Goal: Task Accomplishment & Management: Manage account settings

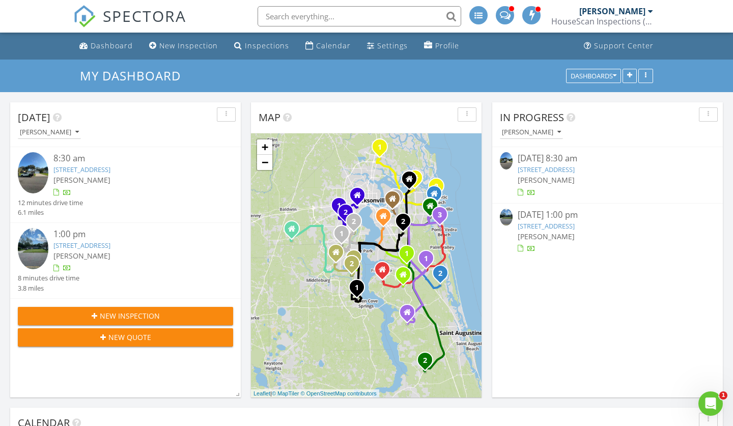
click at [575, 229] on link "[STREET_ADDRESS]" at bounding box center [546, 225] width 57 height 9
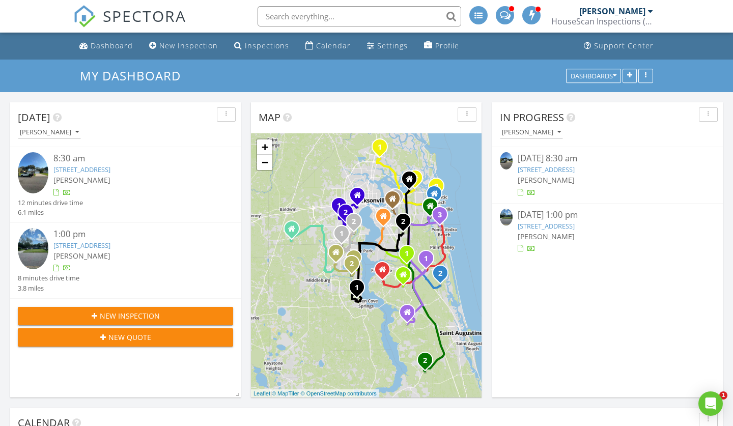
click at [556, 226] on link "4653 Harlow Blvd, Jacksonville, FL 32210" at bounding box center [546, 225] width 57 height 9
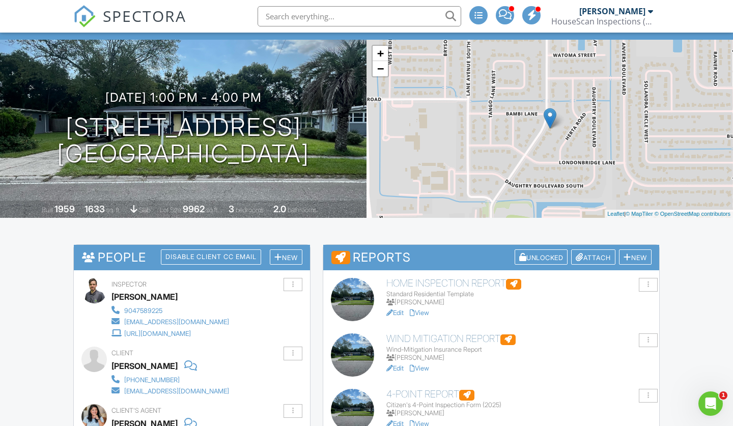
scroll to position [54, 0]
click at [424, 365] on link "View" at bounding box center [419, 368] width 19 height 8
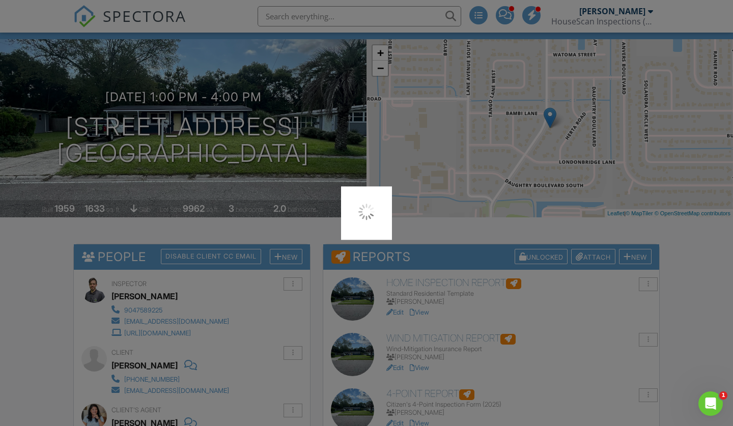
scroll to position [0, 0]
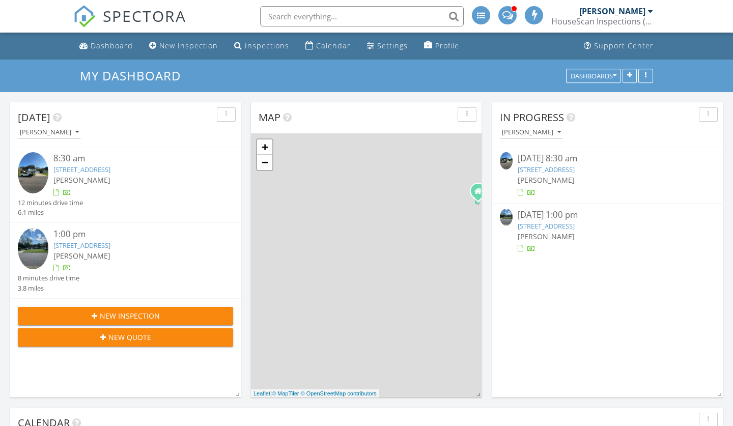
click at [575, 168] on link "[STREET_ADDRESS]" at bounding box center [546, 169] width 57 height 9
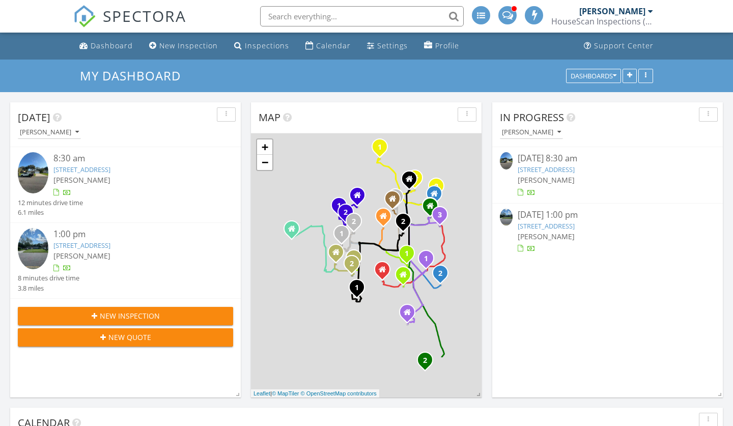
click at [556, 170] on link "7987 Winterwood Ln, Jacksonville, FL 32210" at bounding box center [546, 169] width 57 height 9
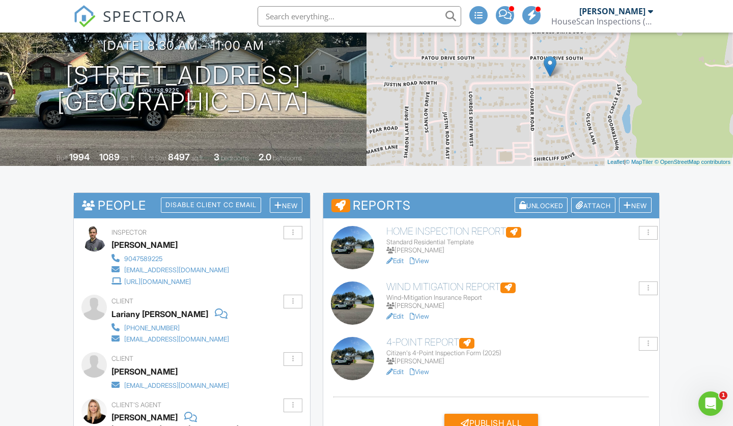
scroll to position [111, 0]
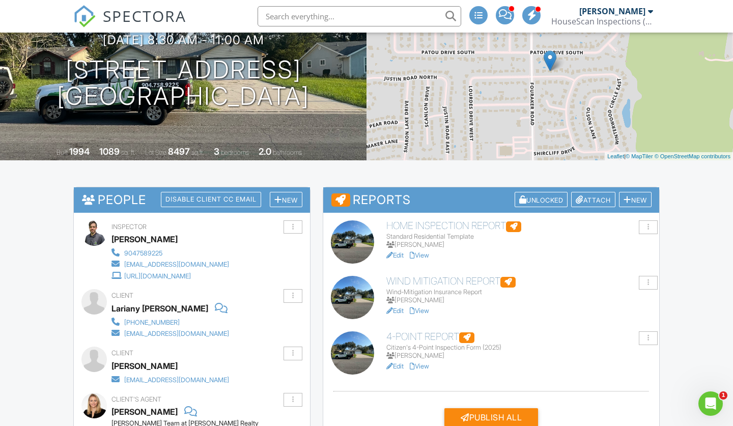
click at [423, 365] on link "View" at bounding box center [419, 366] width 19 height 8
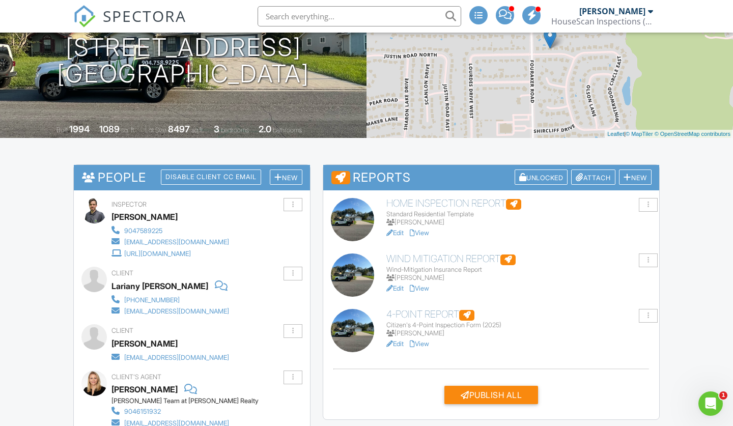
click at [423, 287] on link "View" at bounding box center [419, 289] width 19 height 8
click at [424, 341] on link "View" at bounding box center [419, 344] width 19 height 8
click at [425, 232] on link "View" at bounding box center [419, 233] width 19 height 8
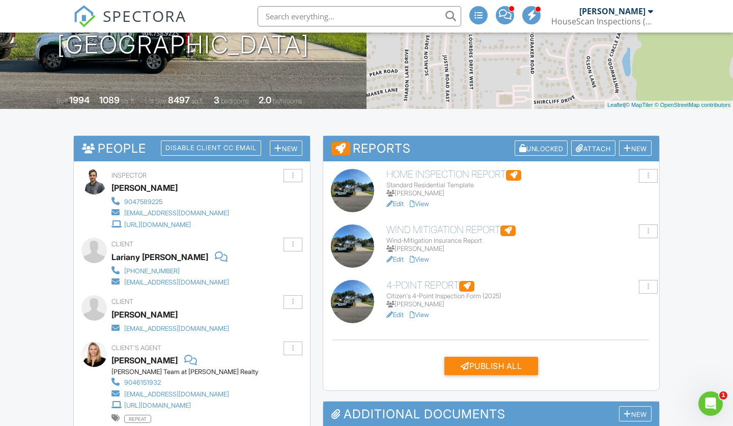
scroll to position [188, 0]
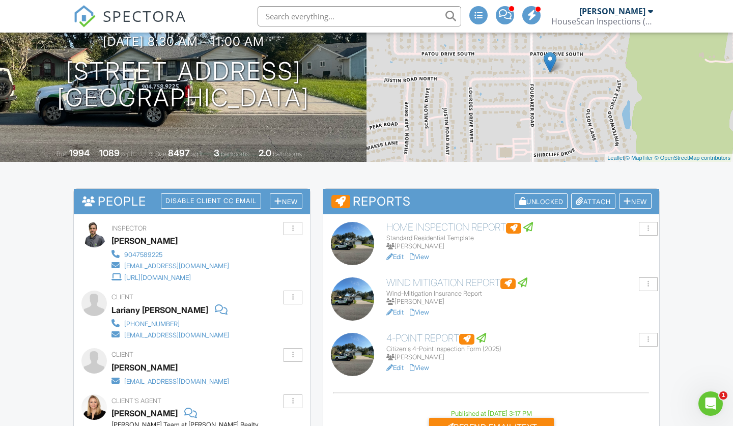
scroll to position [283, 0]
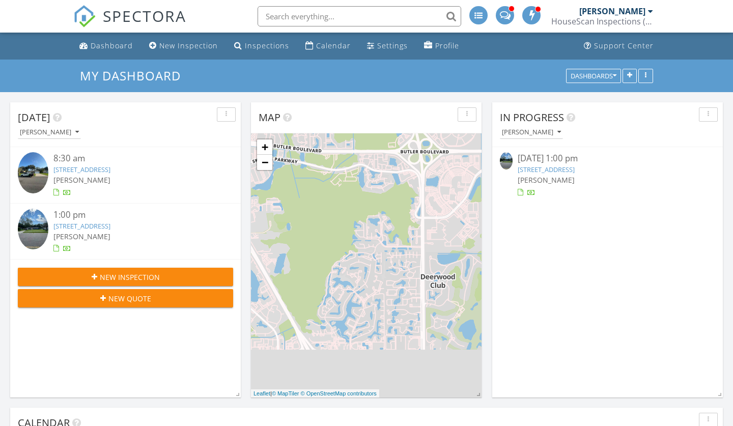
click at [547, 167] on link "[STREET_ADDRESS]" at bounding box center [546, 169] width 57 height 9
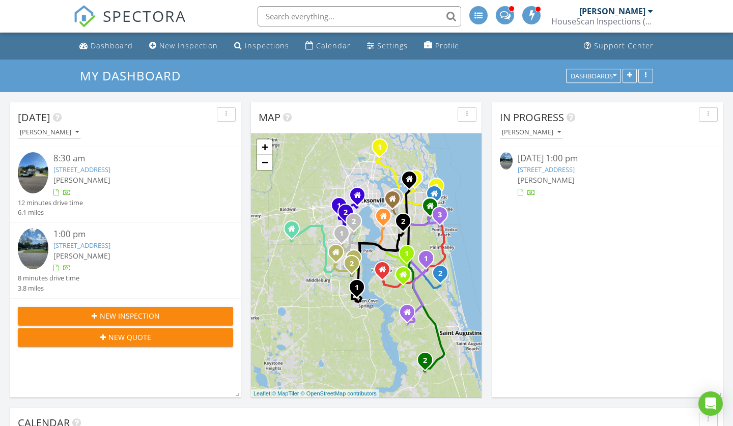
click at [541, 166] on link "4653 Harlow Blvd, Jacksonville, FL 32210" at bounding box center [546, 169] width 57 height 9
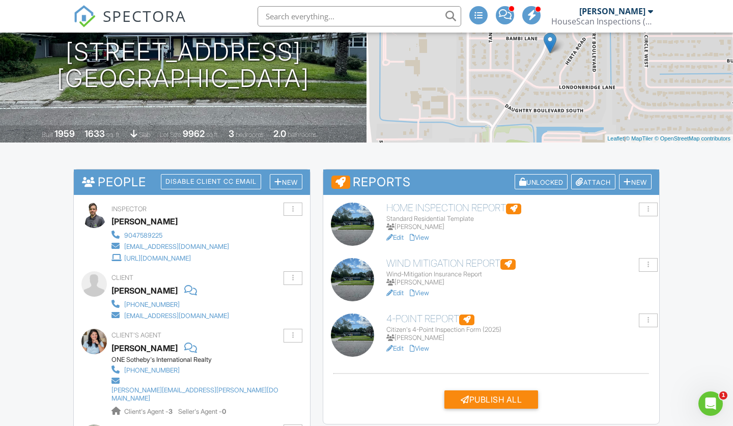
scroll to position [192, 0]
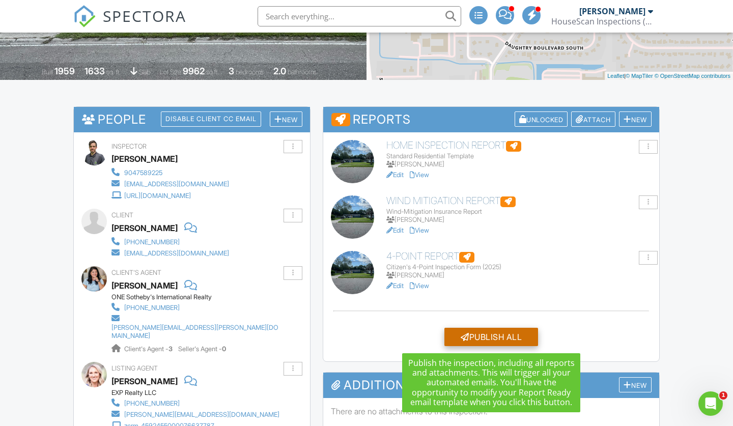
click at [487, 333] on div "Publish All" at bounding box center [491, 337] width 94 height 18
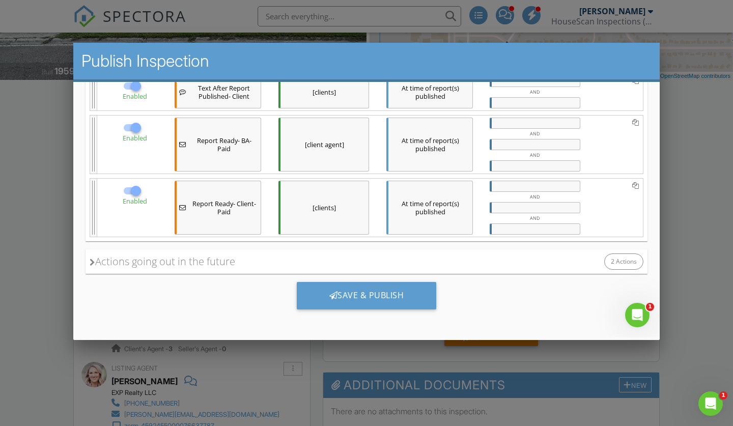
scroll to position [214, 0]
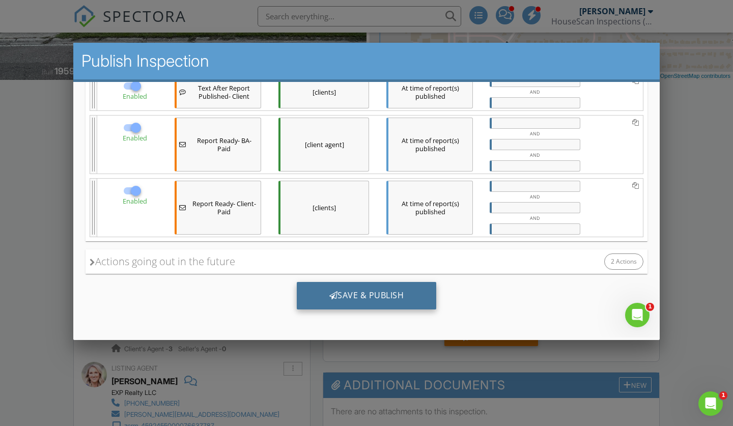
click at [368, 288] on div "Save & Publish" at bounding box center [367, 295] width 140 height 27
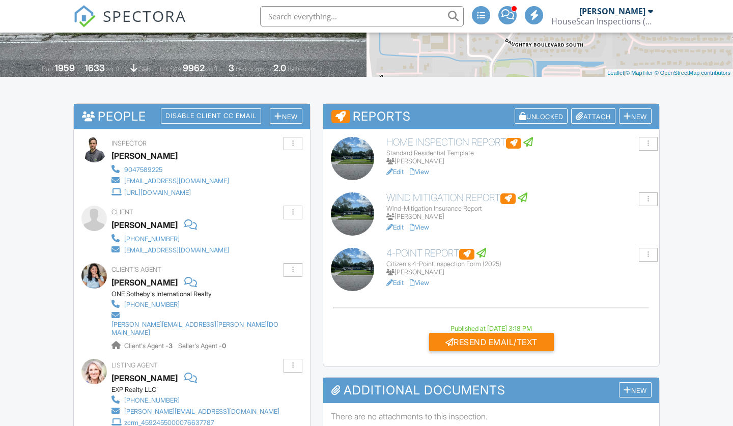
scroll to position [195, 0]
